Goal: Information Seeking & Learning: Learn about a topic

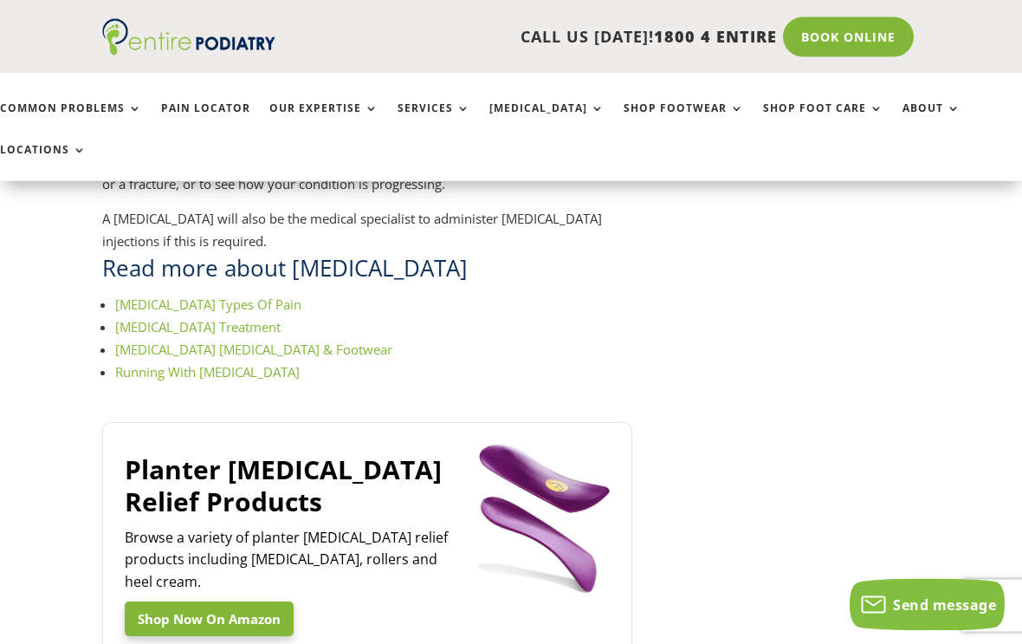
scroll to position [2565, 0]
click at [262, 295] on link "Plantar Fasciitis Types Of Pain" at bounding box center [208, 303] width 186 height 17
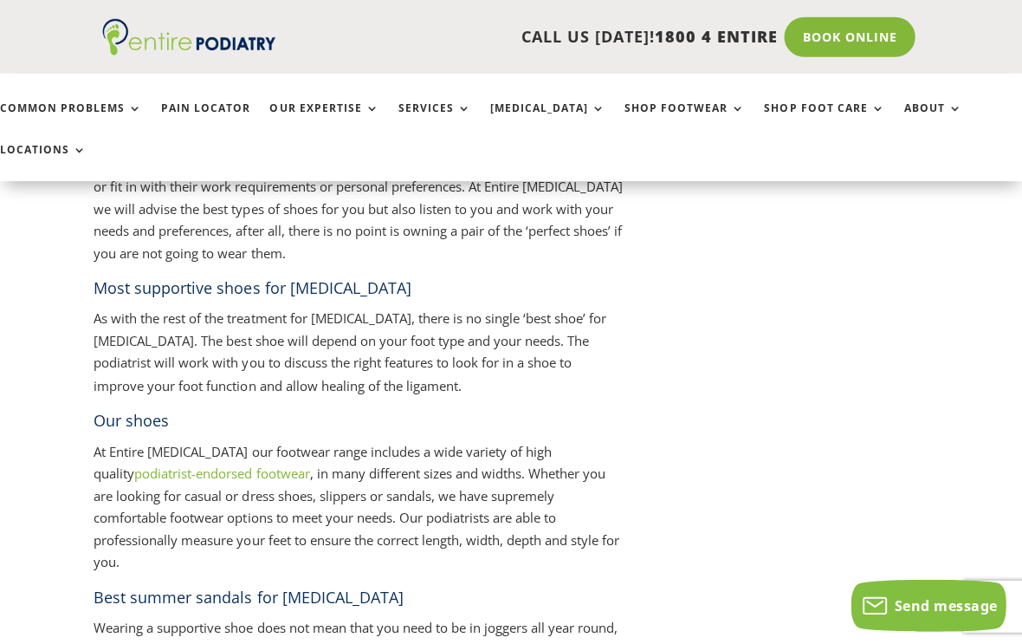
scroll to position [3965, 9]
click at [527, 307] on p "As with the rest of the treatment for [MEDICAL_DATA], there is no single ‘best …" at bounding box center [359, 357] width 530 height 101
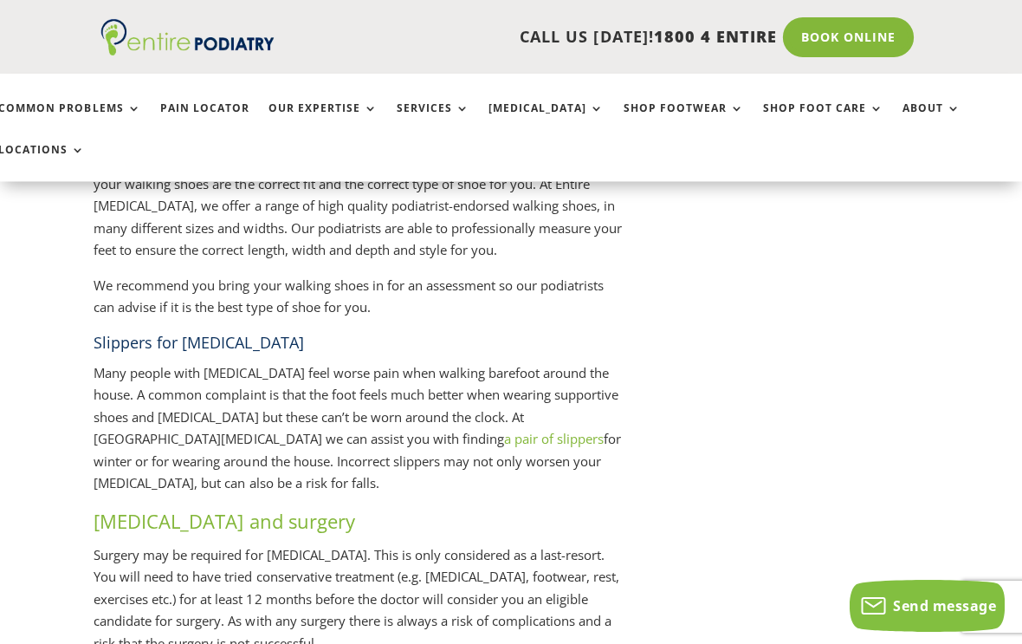
scroll to position [4820, 7]
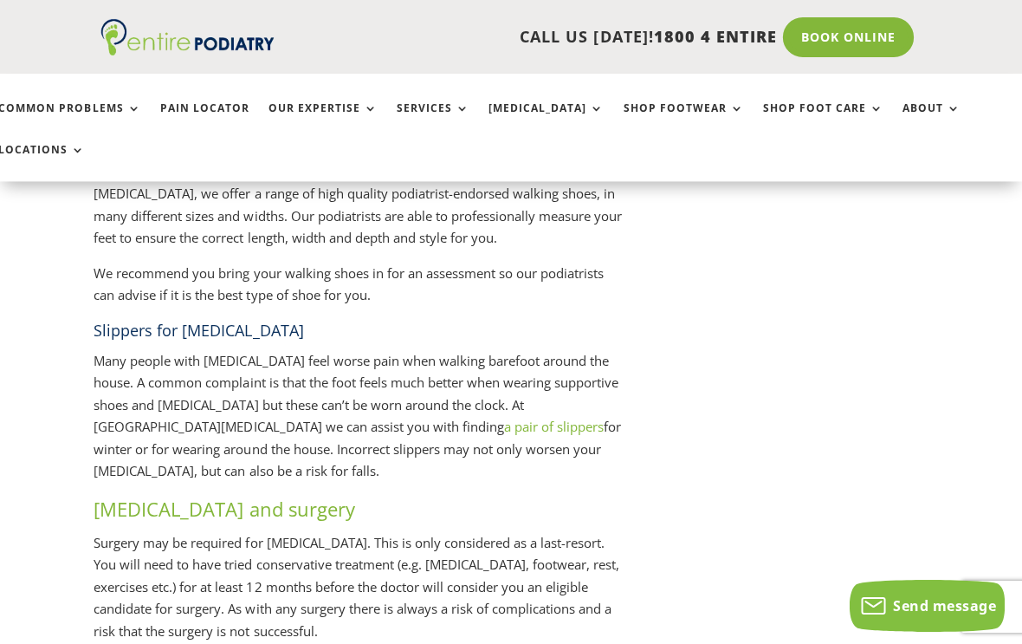
click at [505, 418] on link "a pair of slippers" at bounding box center [555, 426] width 100 height 17
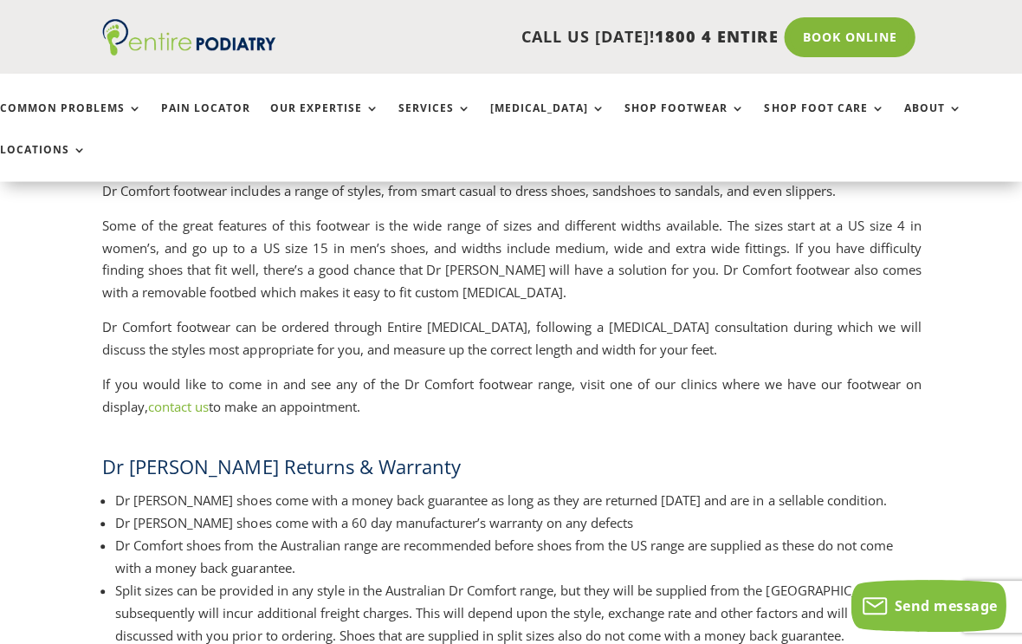
scroll to position [3146, 0]
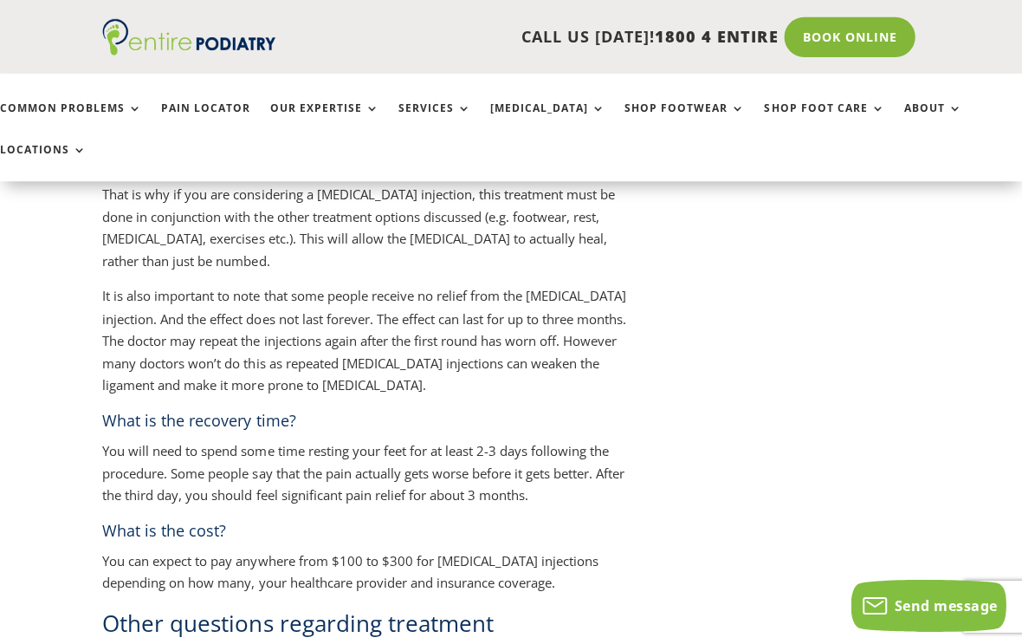
scroll to position [6064, 0]
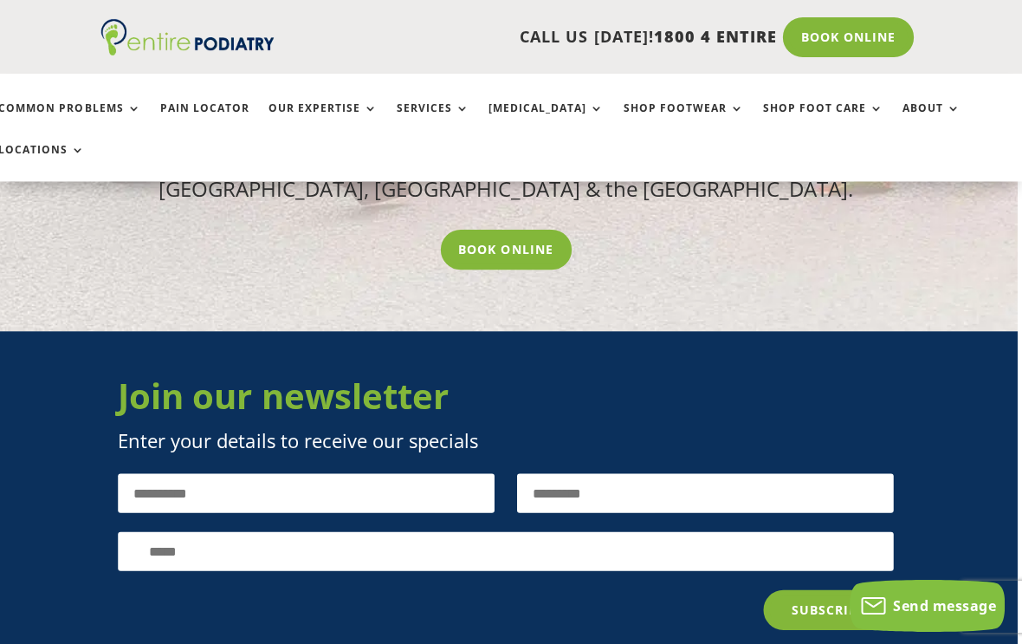
scroll to position [9007, 4]
